Goal: Task Accomplishment & Management: Manage account settings

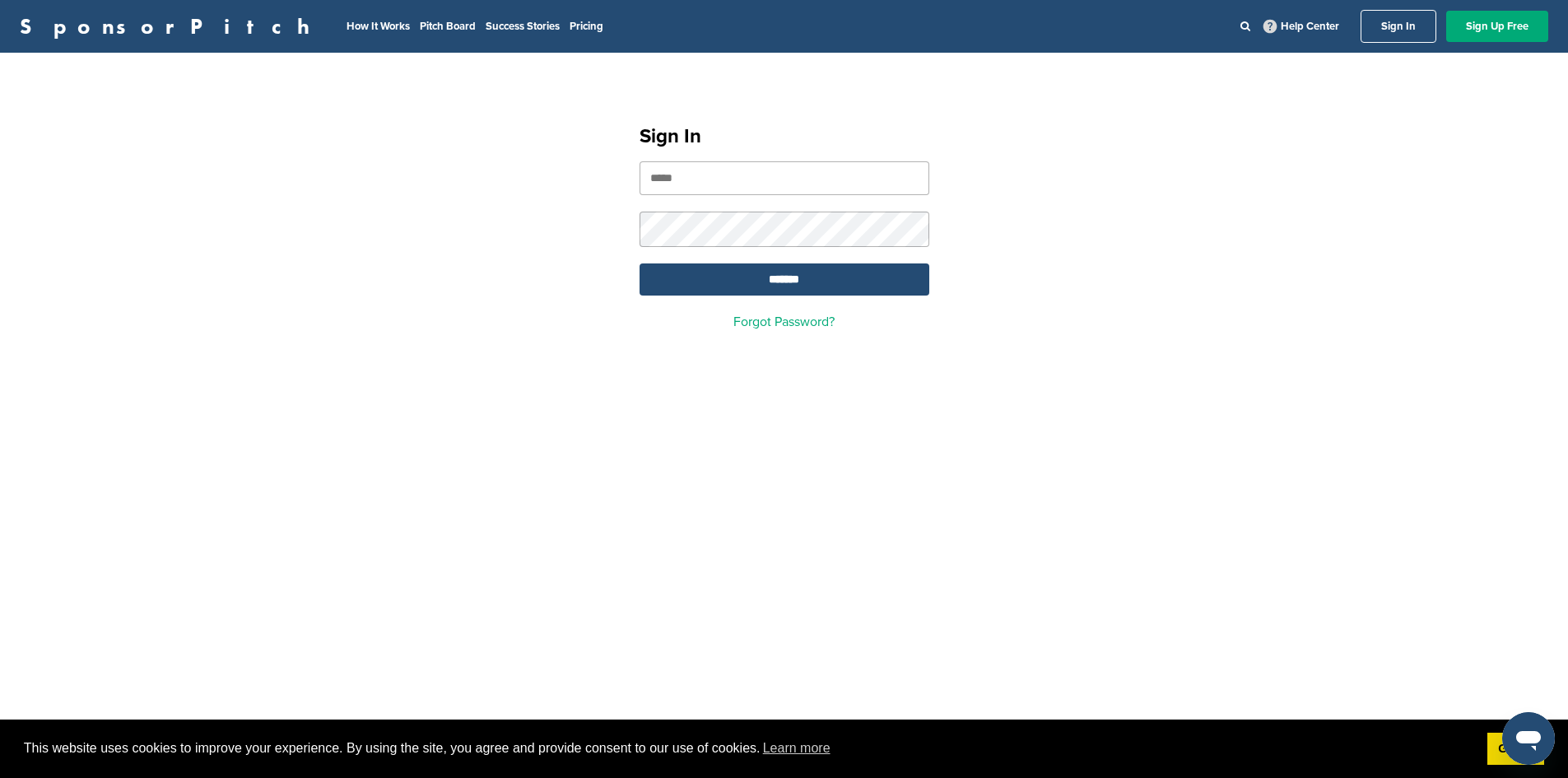
type input "**********"
click at [786, 281] on input "*******" at bounding box center [784, 280] width 289 height 32
